Goal: Find specific page/section

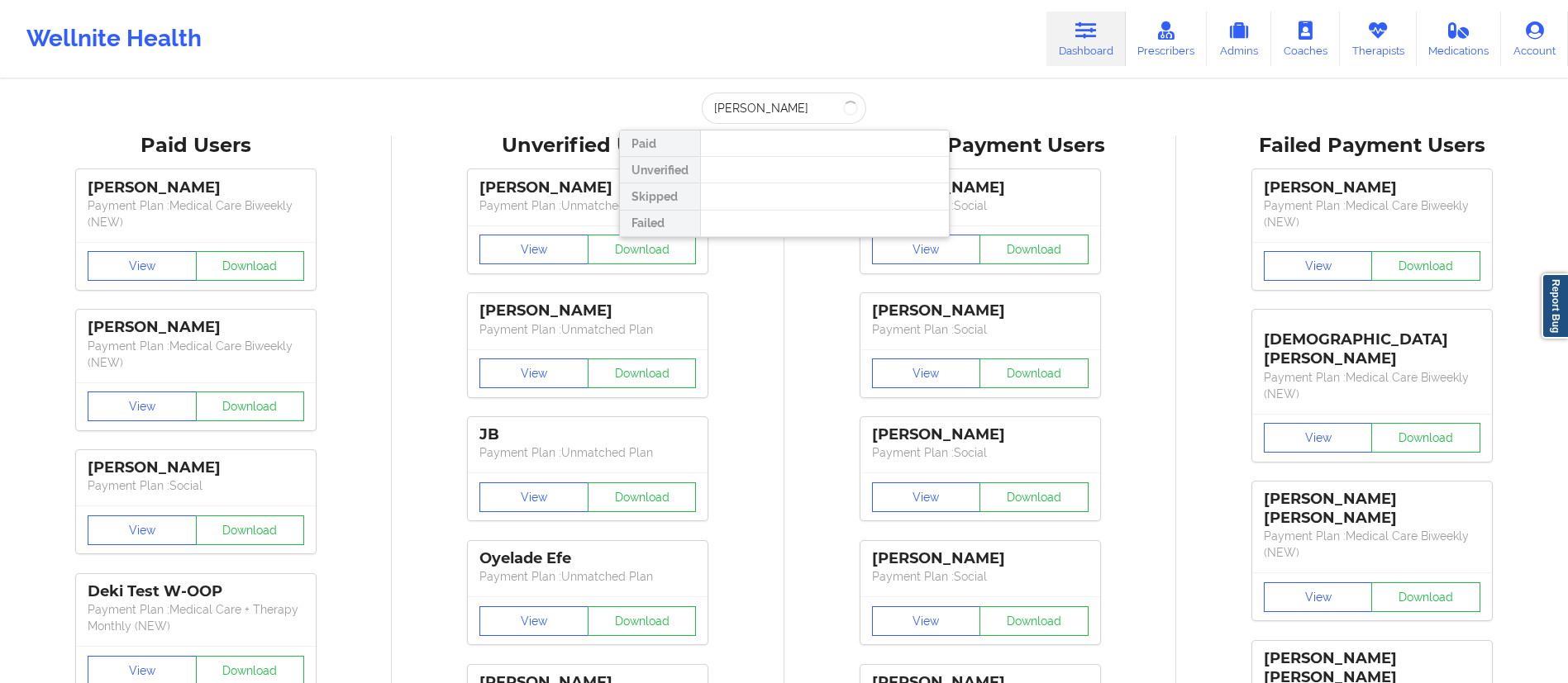
type input "[PERSON_NAME]"
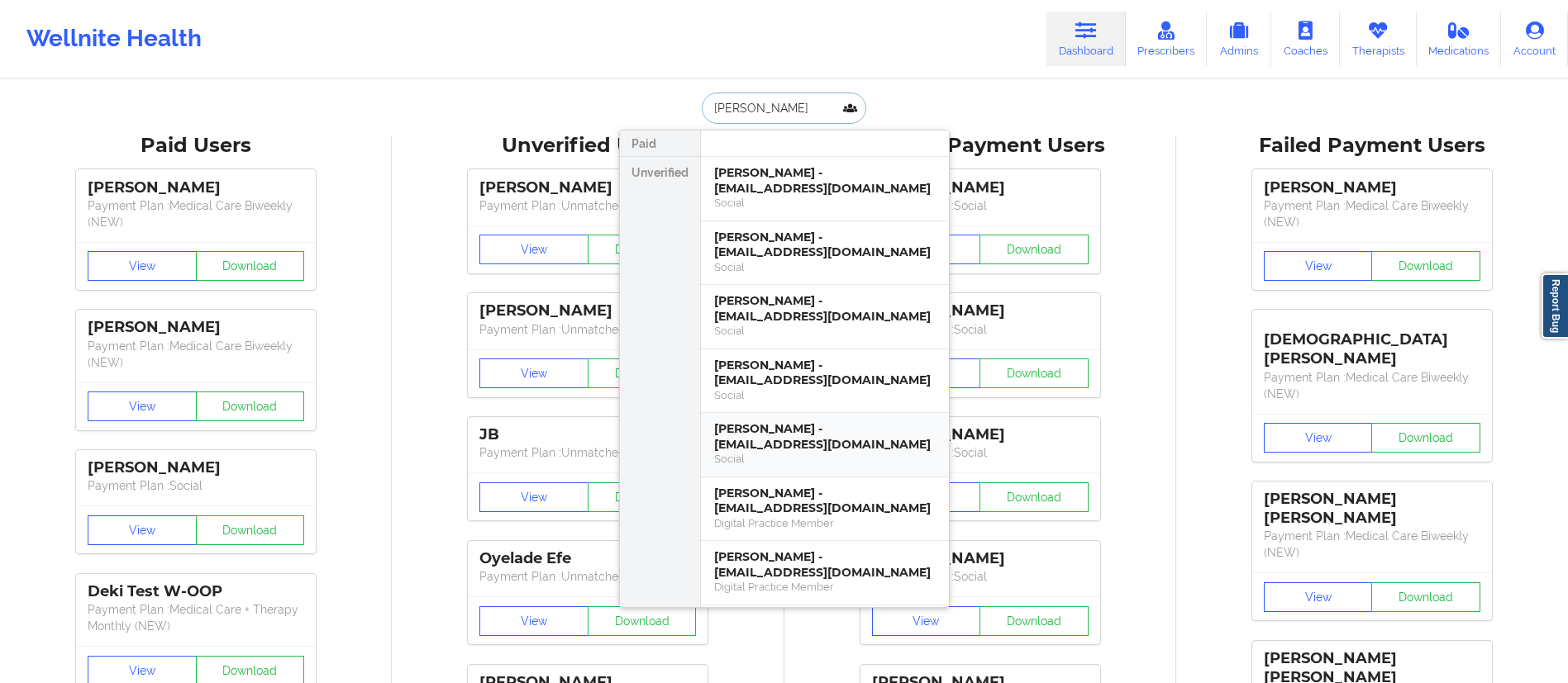
click at [797, 454] on div "Social" at bounding box center [825, 459] width 222 height 14
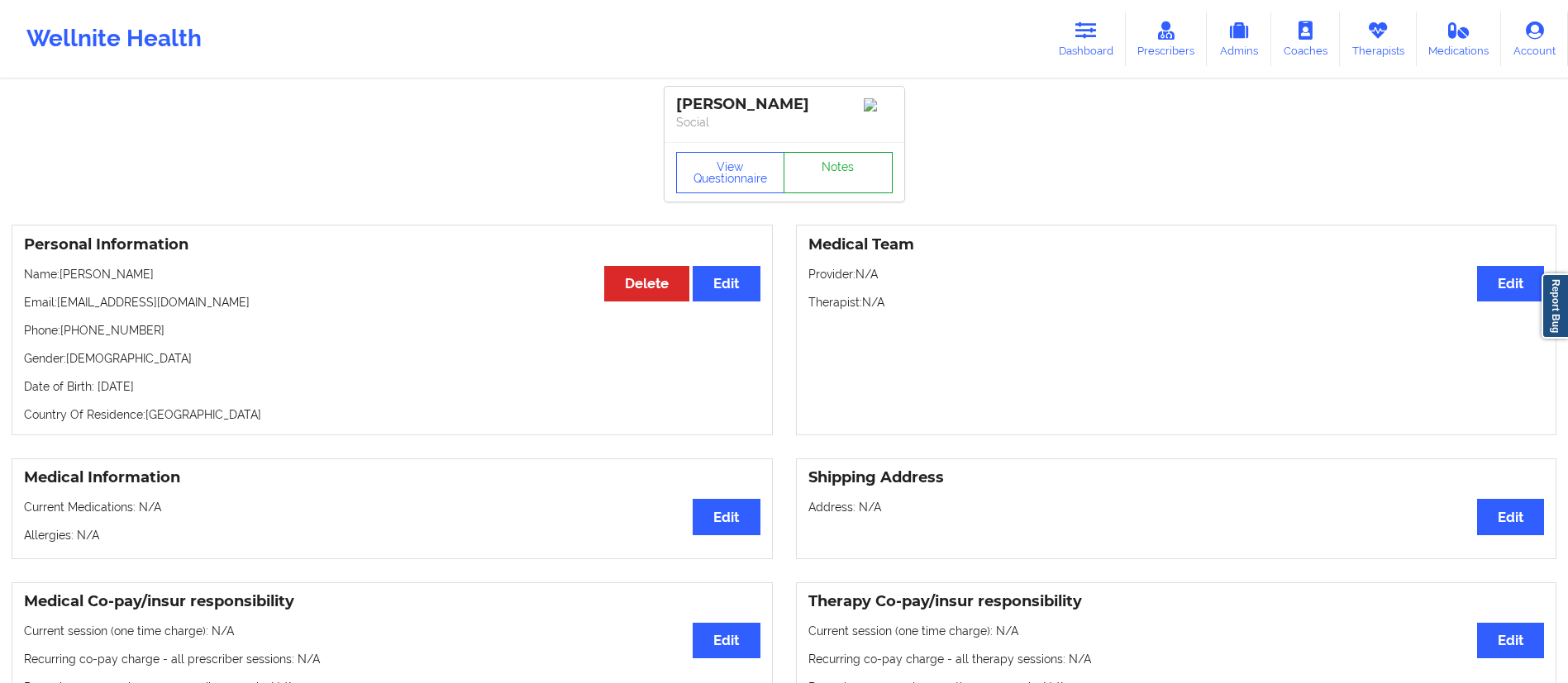
click at [862, 168] on link "Notes" at bounding box center [838, 173] width 109 height 41
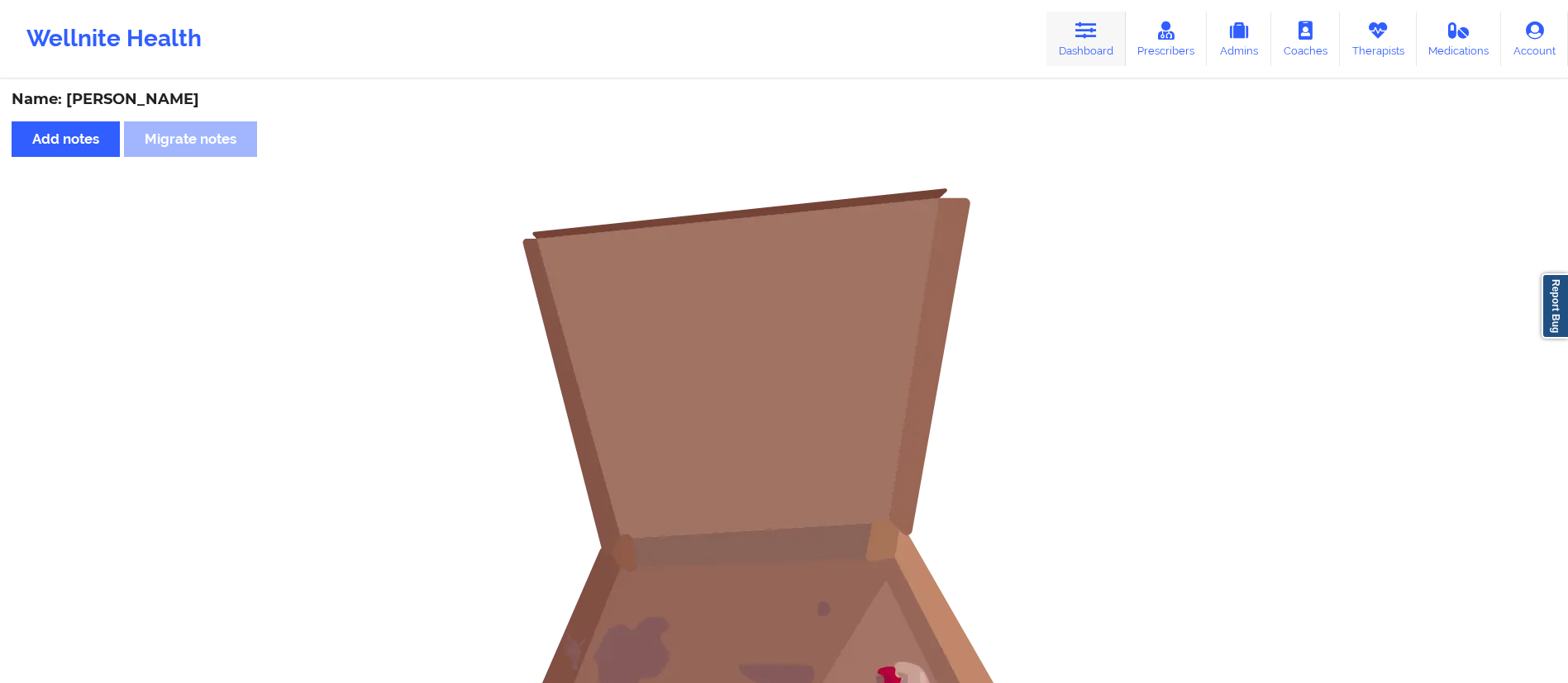
click at [1066, 37] on link "Dashboard" at bounding box center [1086, 39] width 80 height 55
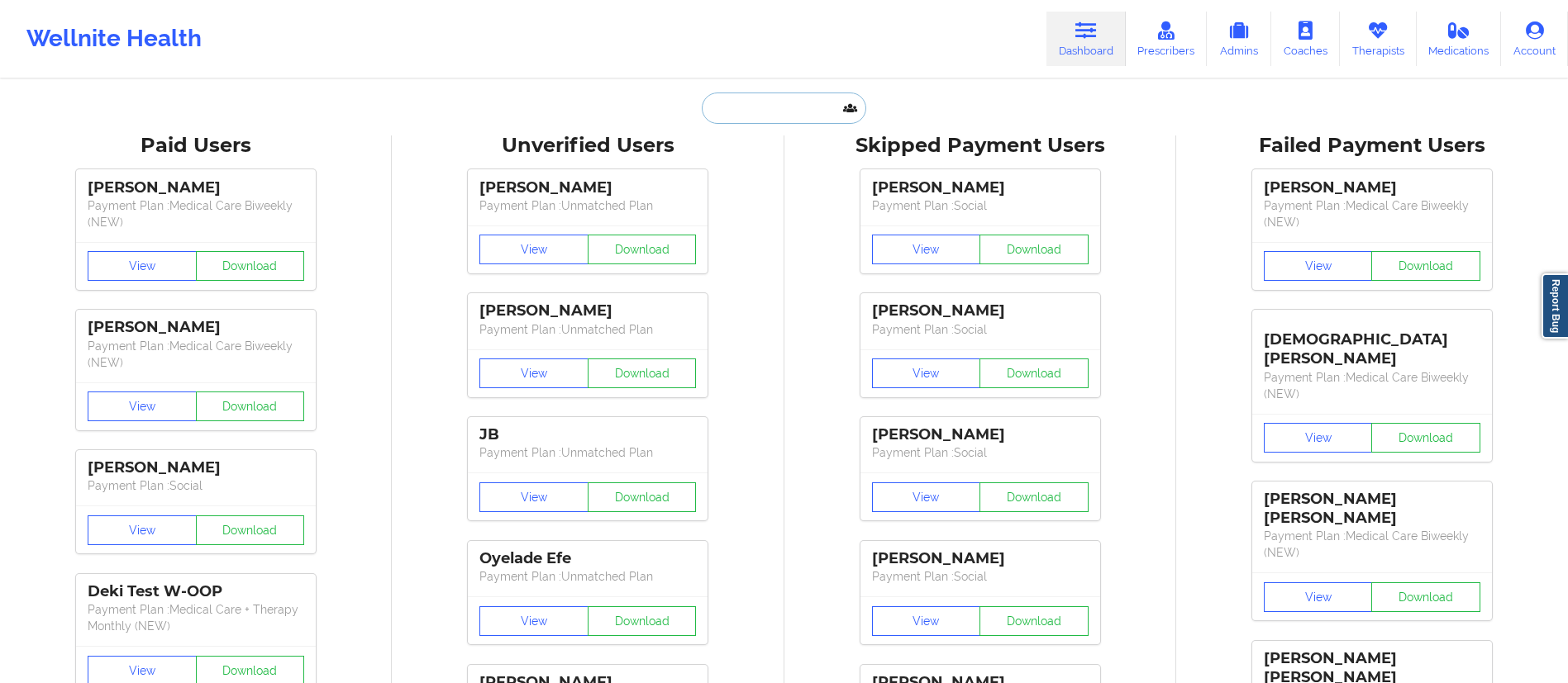
click at [783, 105] on input "text" at bounding box center [783, 108] width 164 height 32
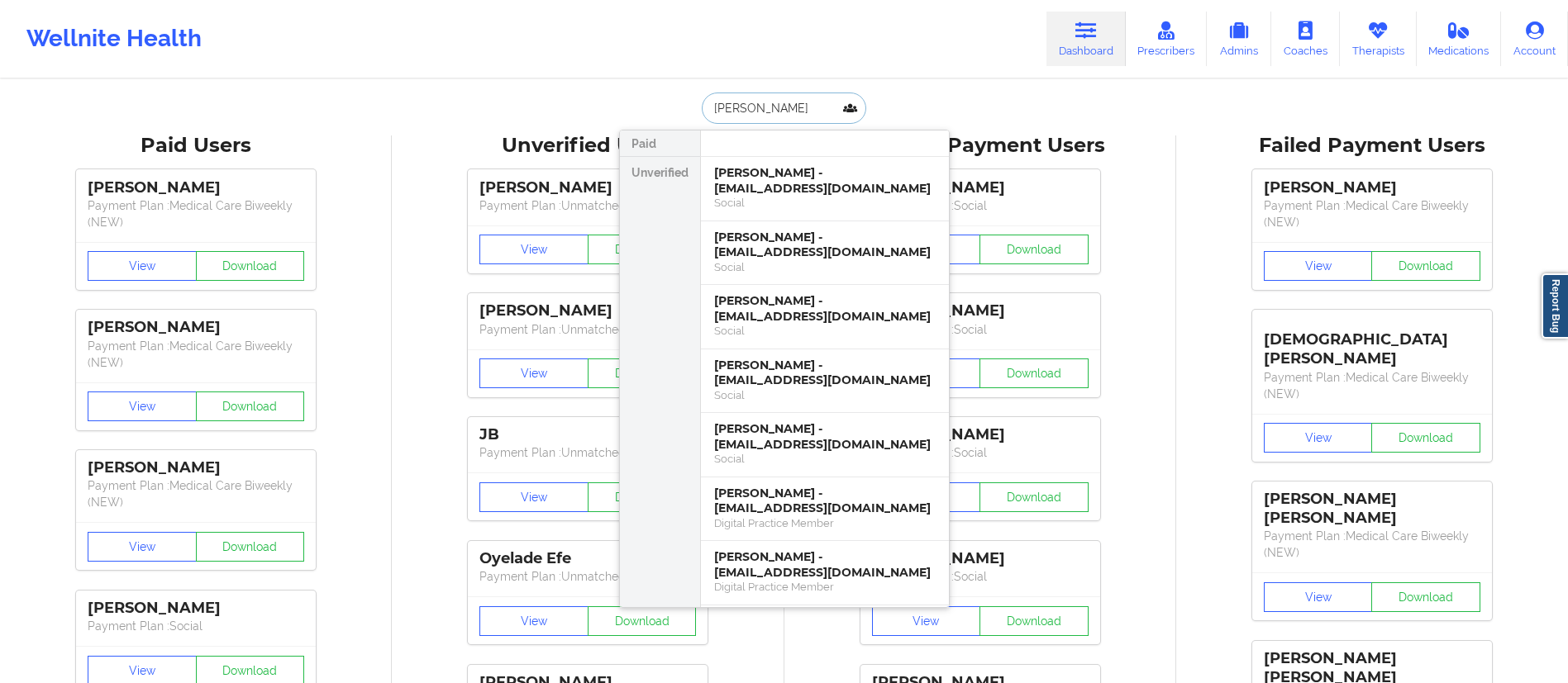
type input "francisco ca"
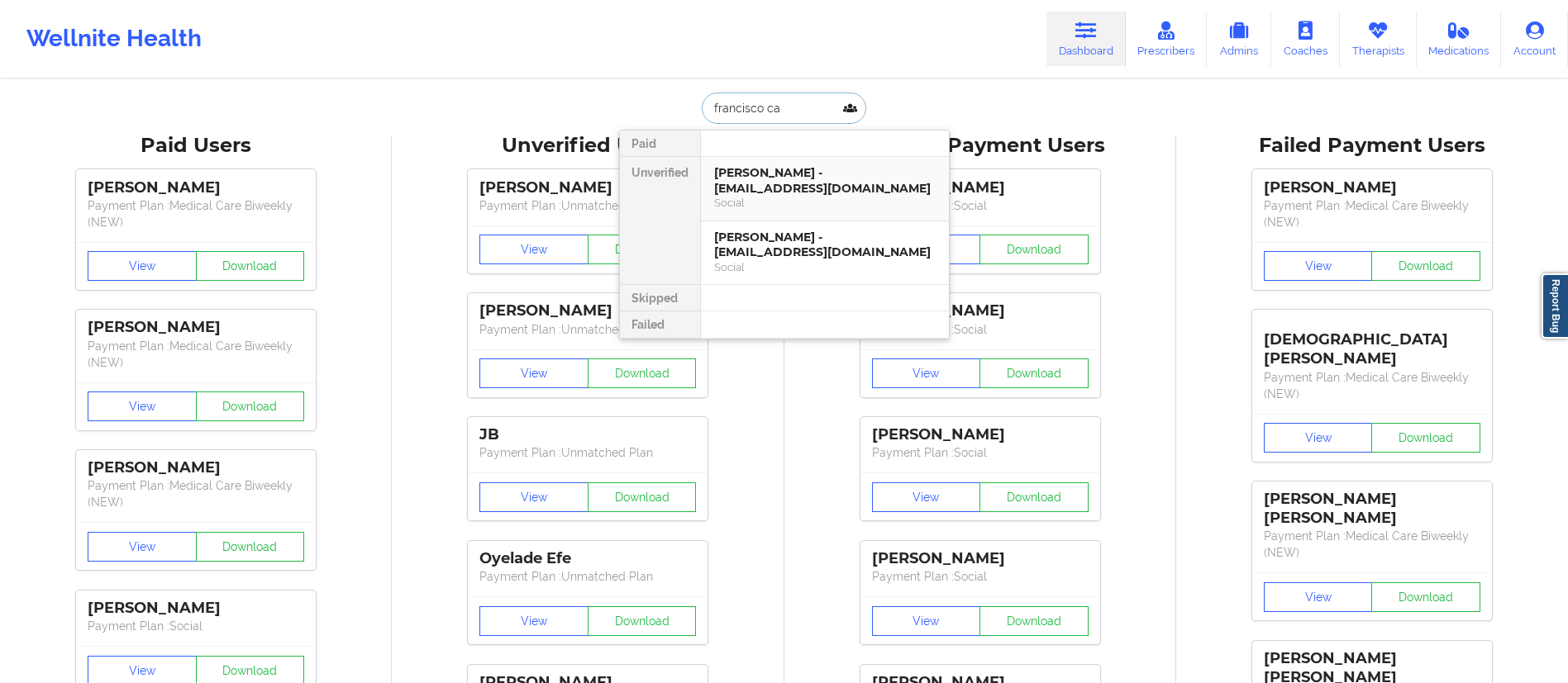
click at [807, 186] on div "[PERSON_NAME] - [EMAIL_ADDRESS][DOMAIN_NAME]" at bounding box center [825, 181] width 222 height 31
